Goal: Information Seeking & Learning: Learn about a topic

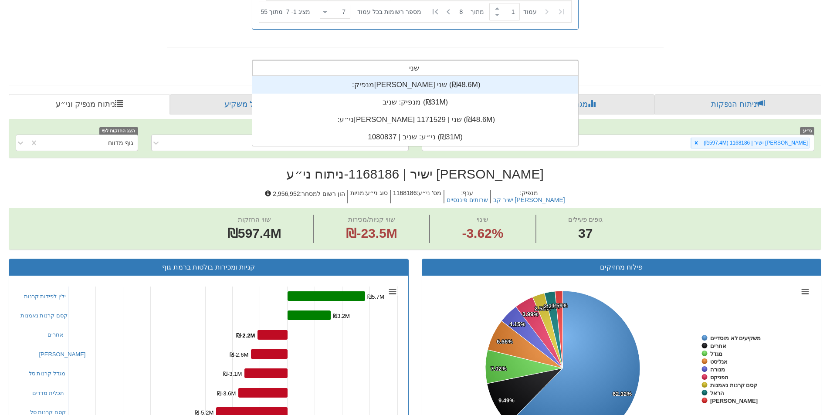
scroll to position [35, 0]
type input "שניב"
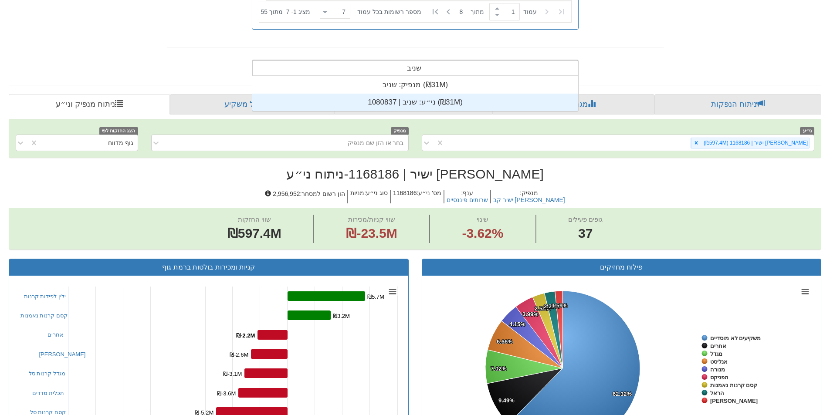
click at [423, 98] on div "ני״ע: ‏שניב | 1080837 ‎(₪31M)‎" at bounding box center [415, 102] width 326 height 17
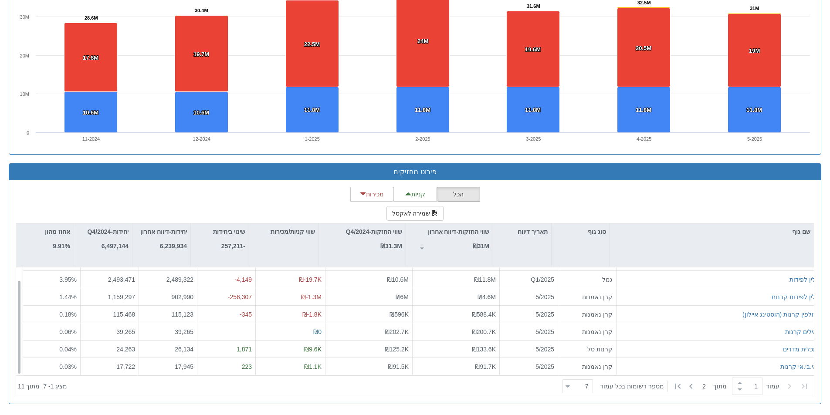
scroll to position [14, 0]
click at [415, 190] on button "קניות" at bounding box center [416, 194] width 44 height 15
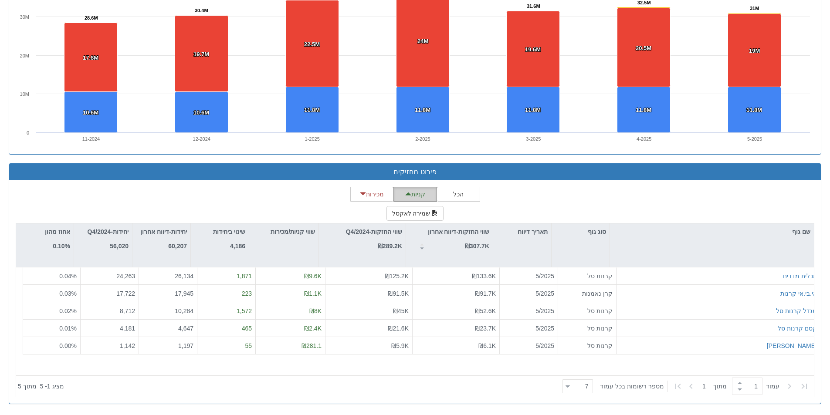
scroll to position [0, 0]
click at [737, 384] on span at bounding box center [740, 383] width 10 height 7
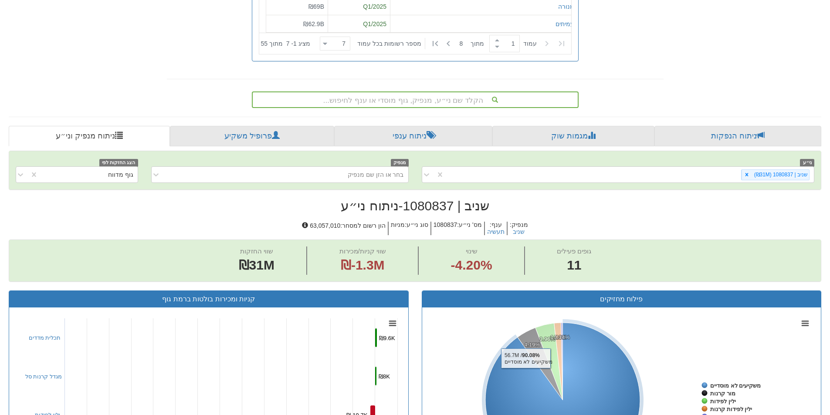
scroll to position [256, 0]
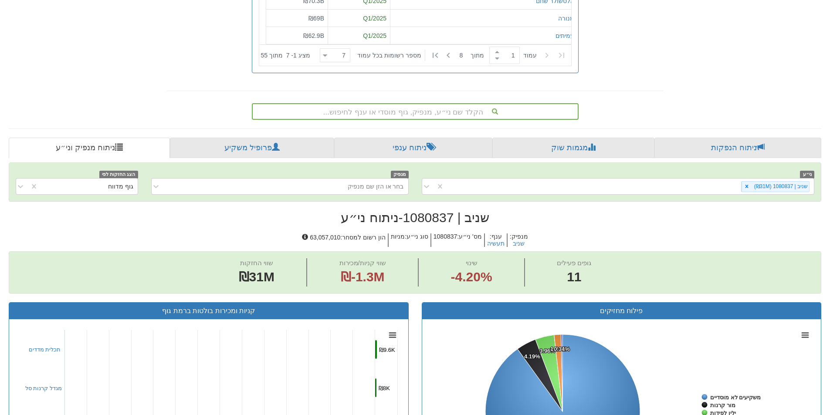
click at [460, 110] on div "הקלד שם ני״ע, מנפיק, גוף מוסדי או ענף לחיפוש..." at bounding box center [415, 111] width 325 height 15
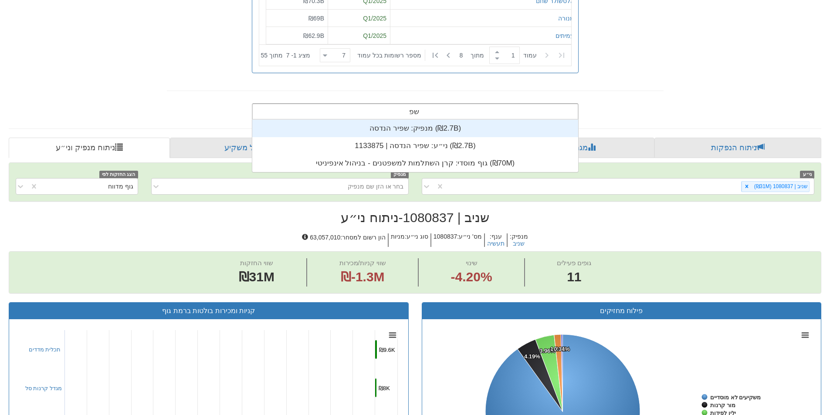
scroll to position [35, 0]
type input "שפיר הנדסה"
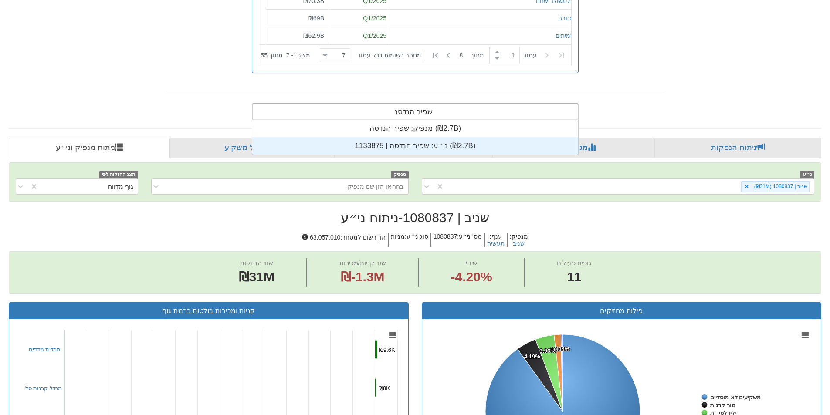
click at [472, 142] on div "ני״ע: ‏שפיר הנדסה | 1133875 ‎(₪2.7B)‎" at bounding box center [415, 145] width 326 height 17
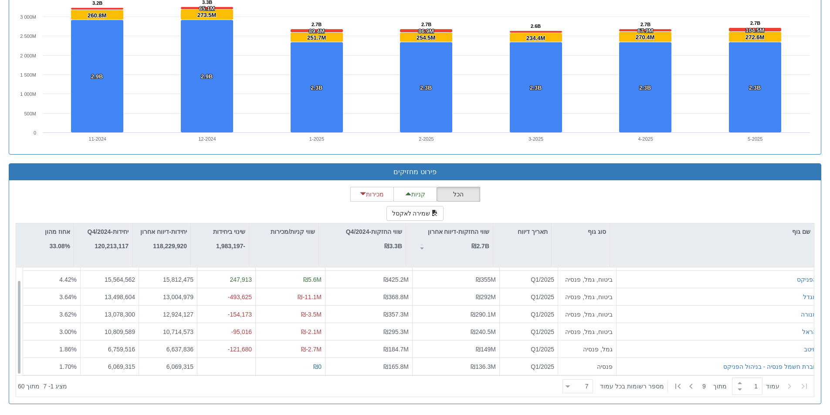
scroll to position [14, 0]
click at [686, 387] on icon at bounding box center [691, 386] width 10 height 10
type input "2"
